Goal: Information Seeking & Learning: Learn about a topic

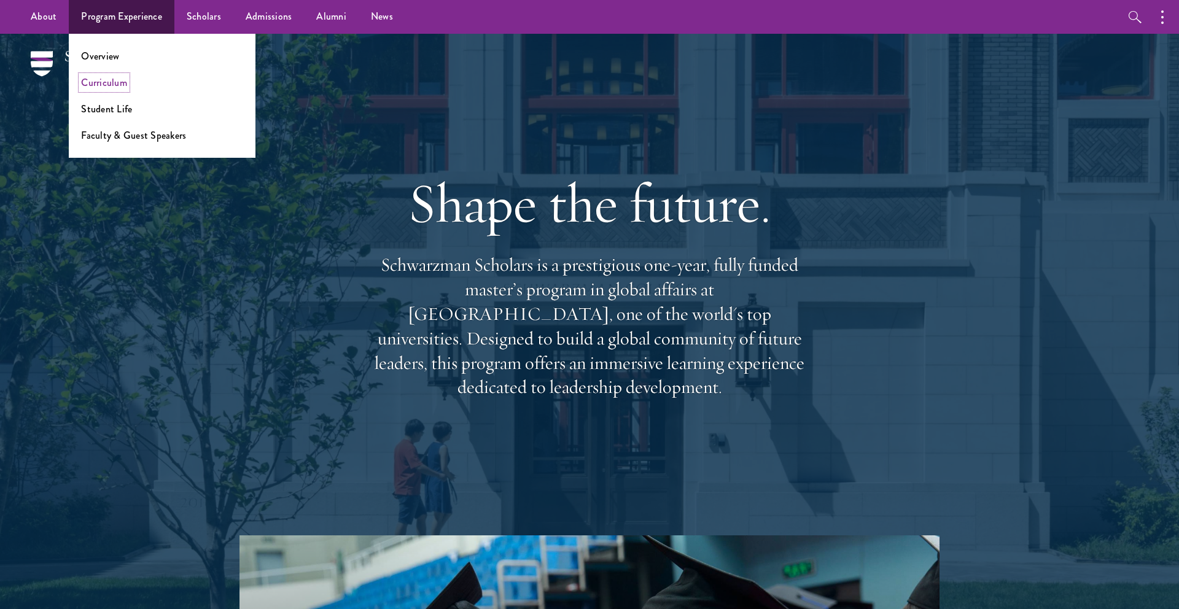
click at [107, 83] on link "Curriculum" at bounding box center [104, 83] width 46 height 14
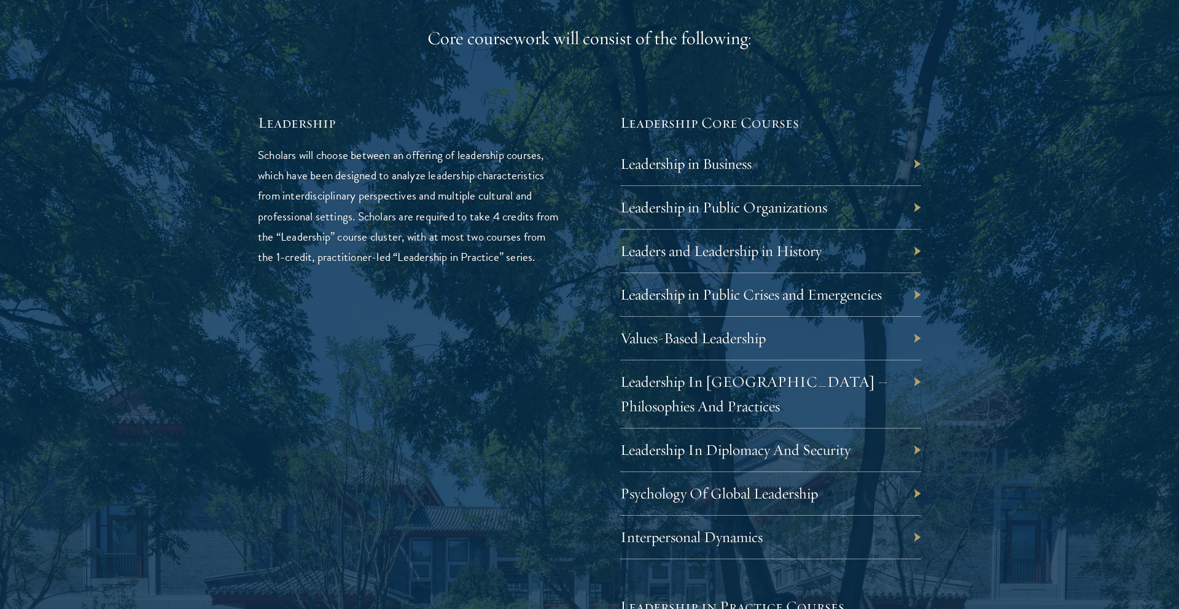
scroll to position [2031, 0]
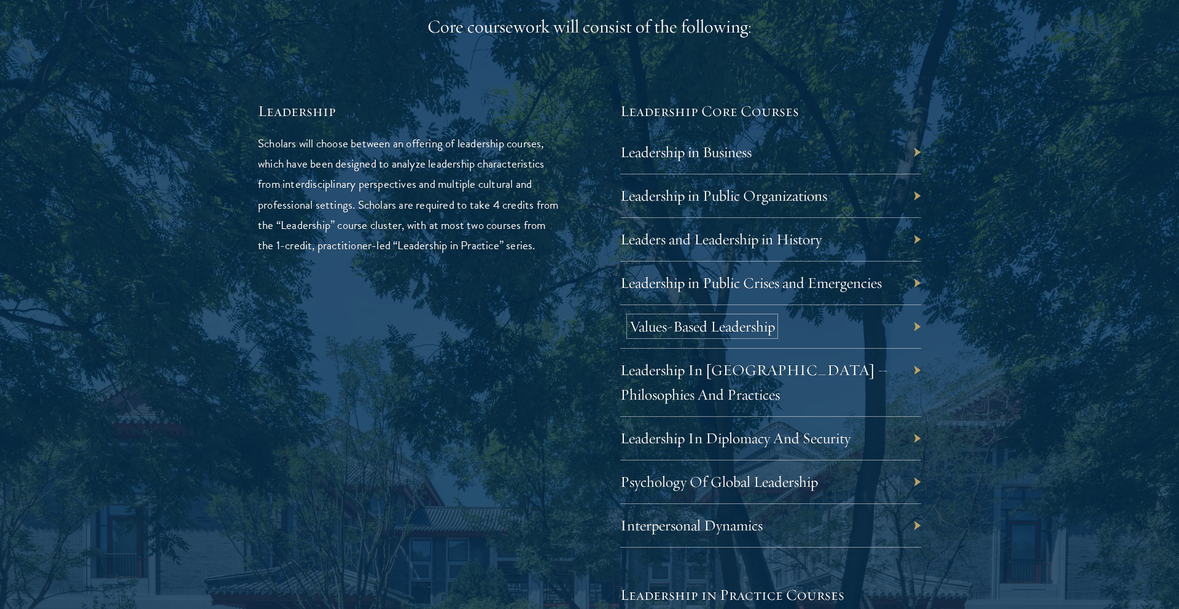
click at [730, 324] on link "Values-Based Leadership" at bounding box center [702, 326] width 146 height 19
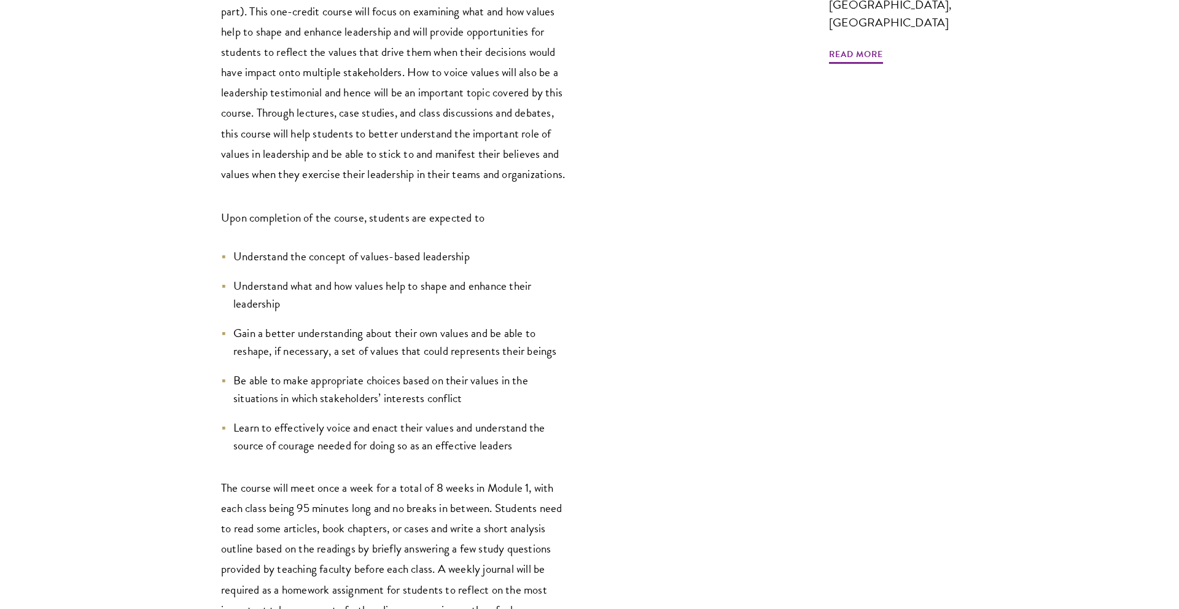
scroll to position [540, 0]
